Goal: Navigation & Orientation: Find specific page/section

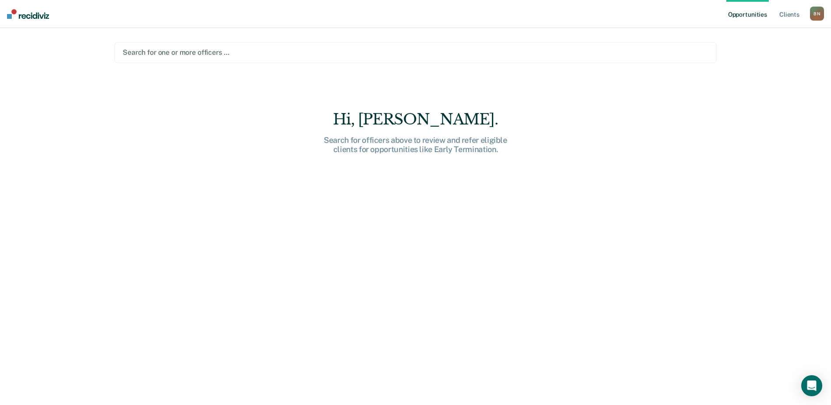
click at [822, 14] on div "B N" at bounding box center [817, 14] width 14 height 14
click at [735, 57] on link "Go to PSI Case Dashboard" at bounding box center [771, 57] width 89 height 7
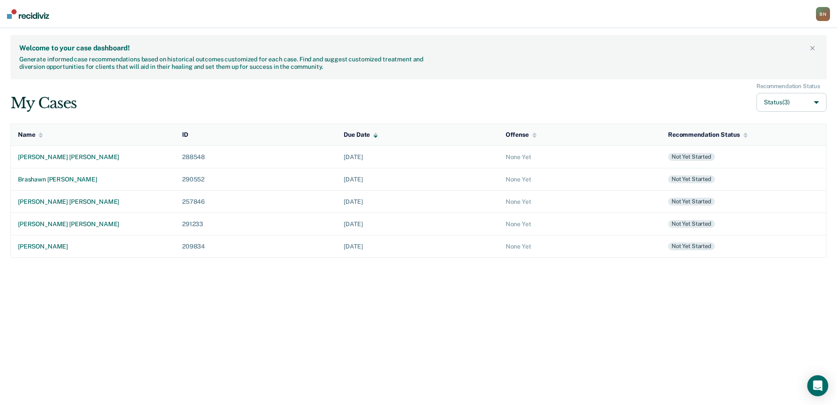
click at [822, 15] on div "B N" at bounding box center [823, 14] width 14 height 14
click at [762, 47] on link "Go to PSI Supervisor Dashboard" at bounding box center [778, 45] width 89 height 7
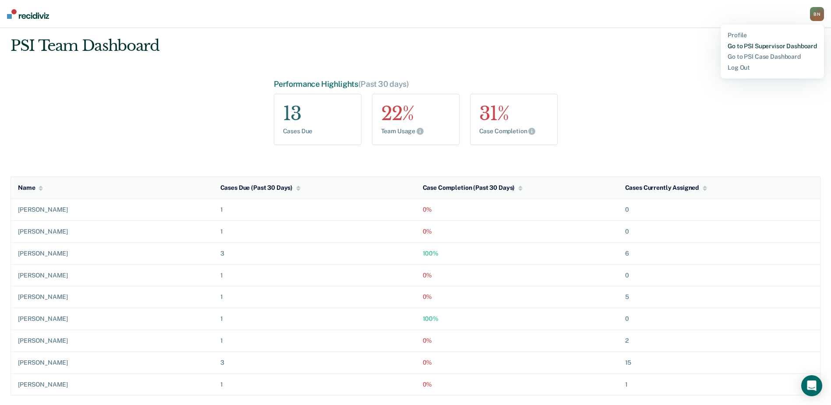
scroll to position [17, 0]
